Goal: Navigation & Orientation: Find specific page/section

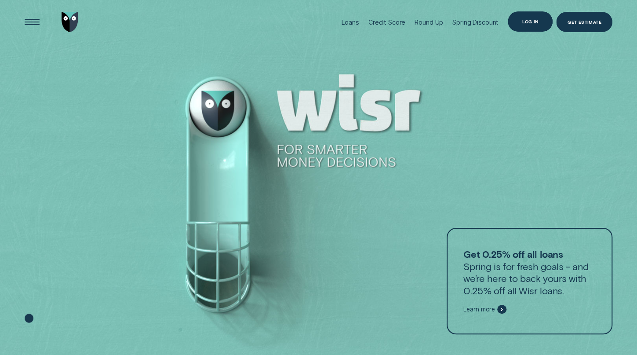
click at [530, 24] on div "Log in" at bounding box center [530, 21] width 45 height 20
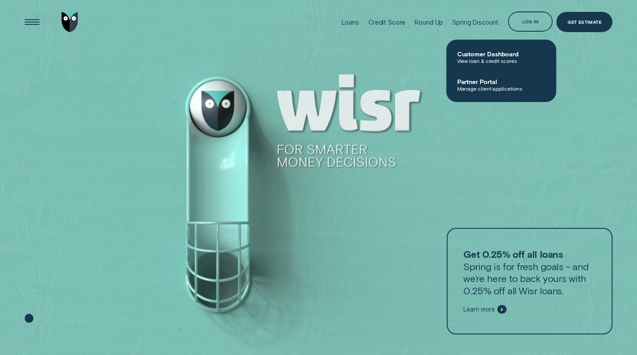
click at [502, 55] on span "Customer Dashboard" at bounding box center [501, 53] width 89 height 7
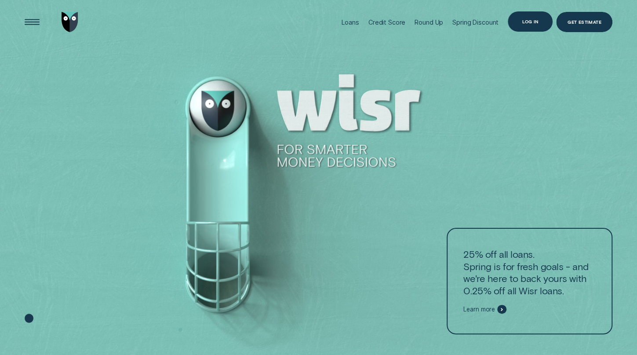
click at [534, 24] on div "Log in" at bounding box center [530, 21] width 45 height 20
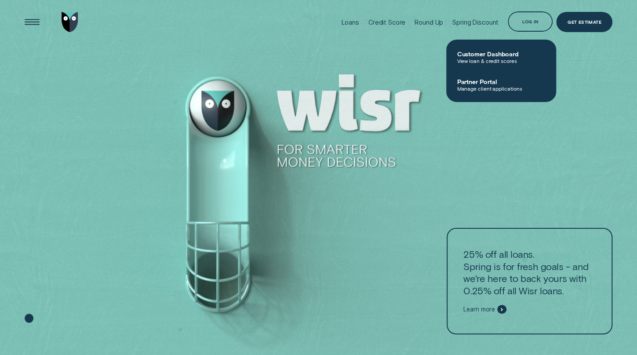
click at [504, 85] on span "Manage client applications" at bounding box center [501, 88] width 89 height 6
